Goal: Task Accomplishment & Management: Use online tool/utility

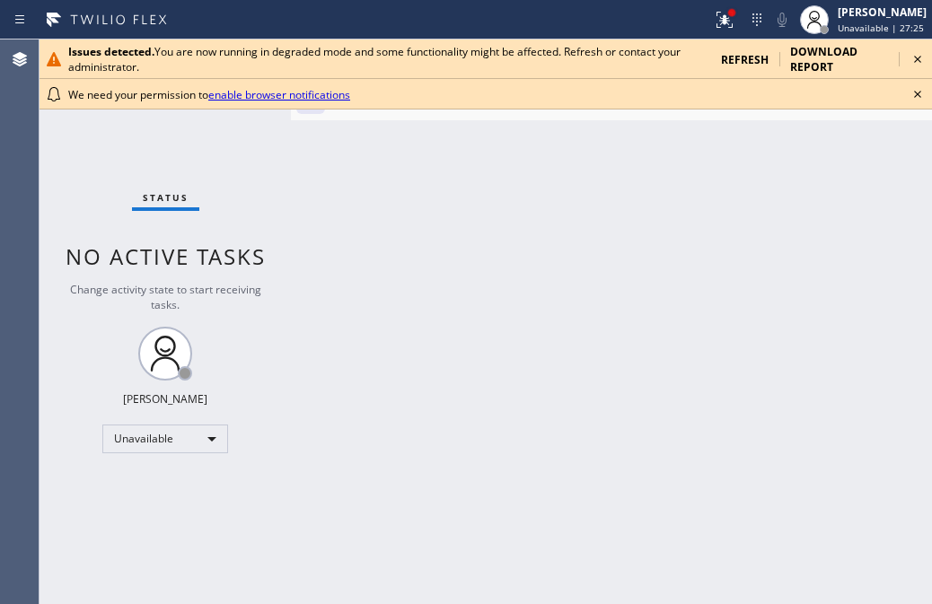
click at [918, 98] on icon at bounding box center [918, 95] width 22 height 22
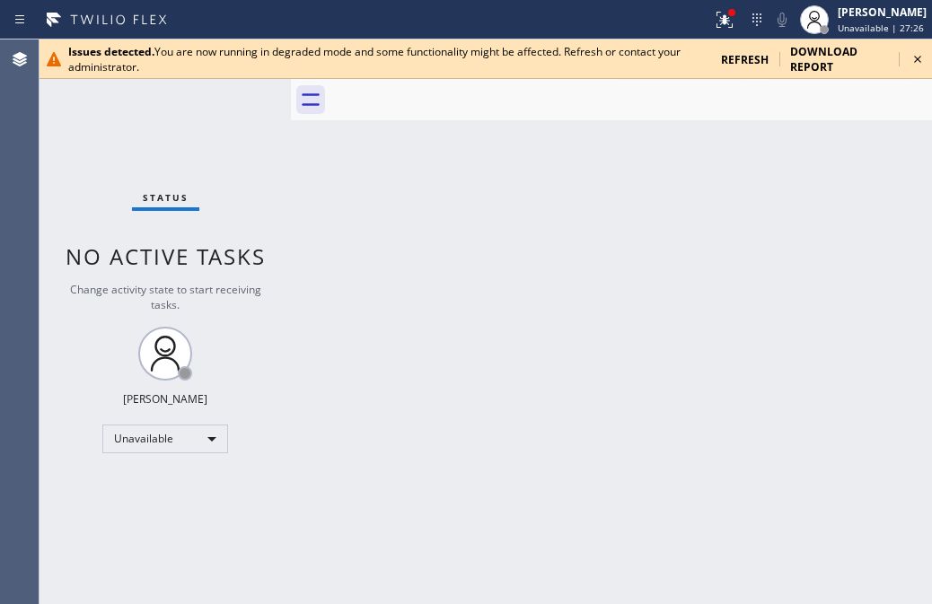
click at [743, 70] on div "refresh" at bounding box center [744, 59] width 69 height 31
click at [916, 59] on icon at bounding box center [918, 59] width 22 height 22
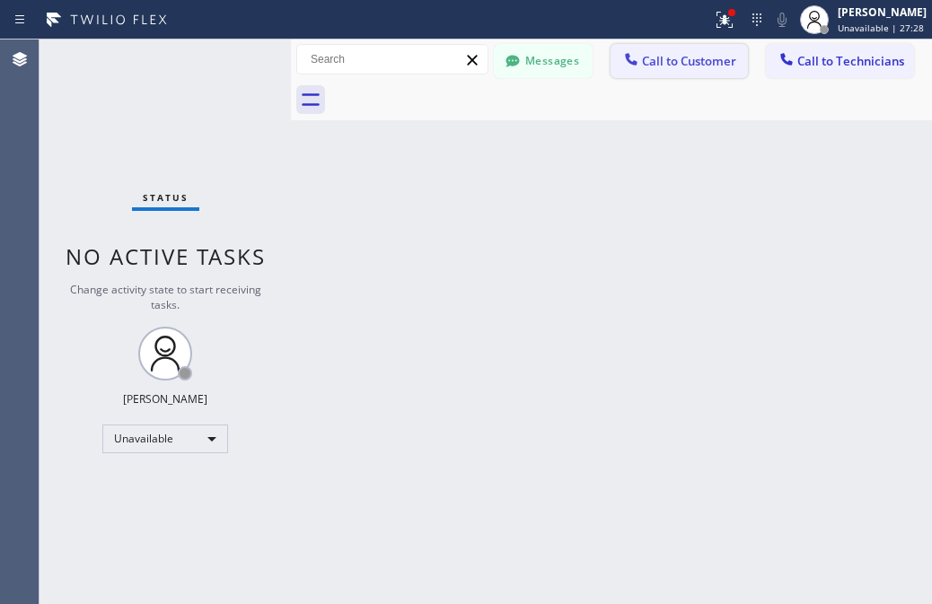
click at [693, 58] on span "Call to Customer" at bounding box center [689, 61] width 94 height 16
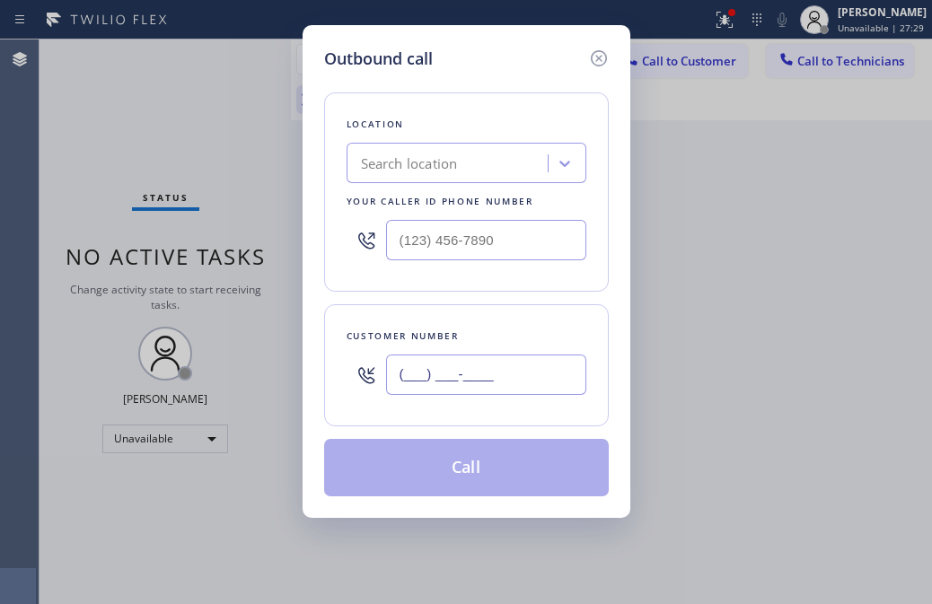
click at [479, 377] on input "(___) ___-____" at bounding box center [486, 375] width 200 height 40
paste input "5"
paste input "949) 430-2529"
type input "[PHONE_NUMBER]"
click at [433, 251] on input "(___) ___-____" at bounding box center [486, 240] width 200 height 40
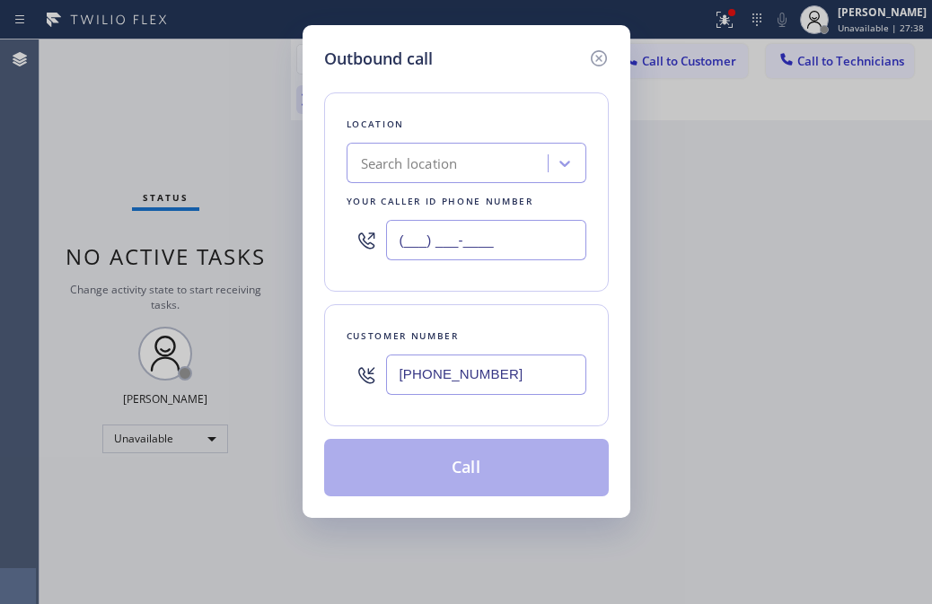
paste input "949) 396-0575"
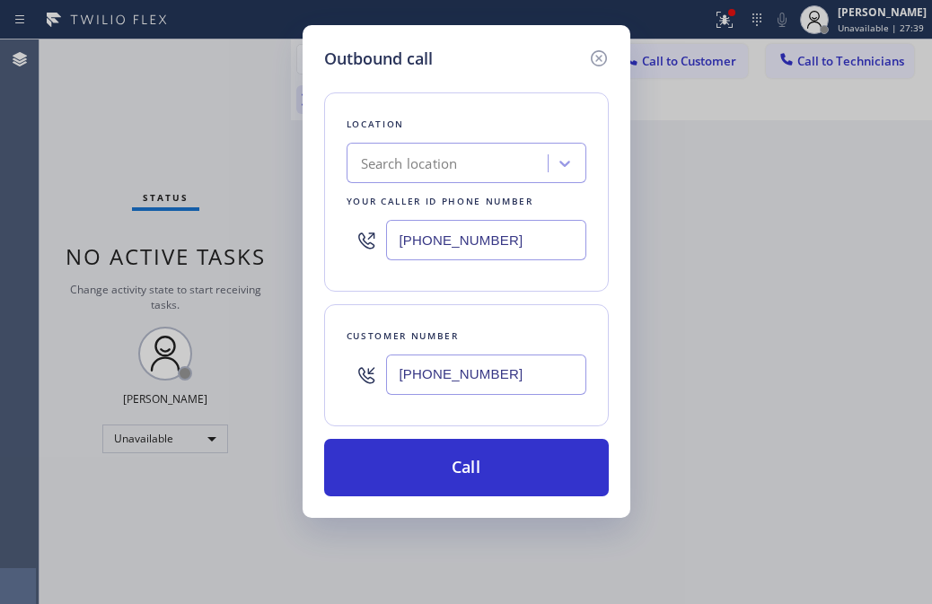
type input "[PHONE_NUMBER]"
click at [565, 285] on div "Location Search location Your caller id phone number [PHONE_NUMBER]" at bounding box center [466, 191] width 285 height 199
click at [488, 450] on button "Call" at bounding box center [466, 467] width 285 height 57
